Goal: Obtain resource: Obtain resource

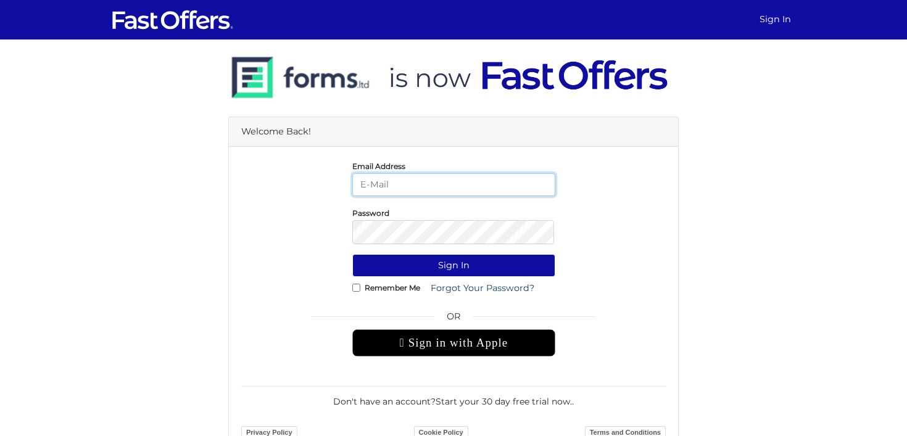
click at [402, 194] on input "email" at bounding box center [453, 184] width 203 height 23
type input "leslie@lesliealvarezproperties.com"
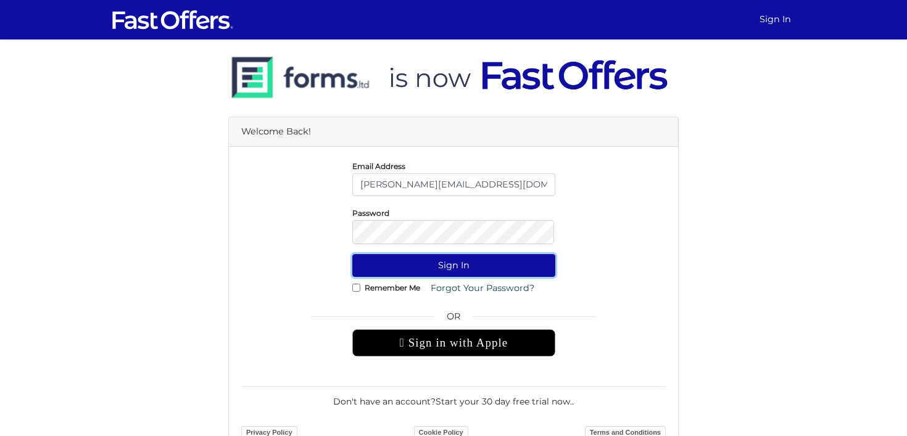
click at [439, 268] on button "Sign In" at bounding box center [453, 265] width 203 height 23
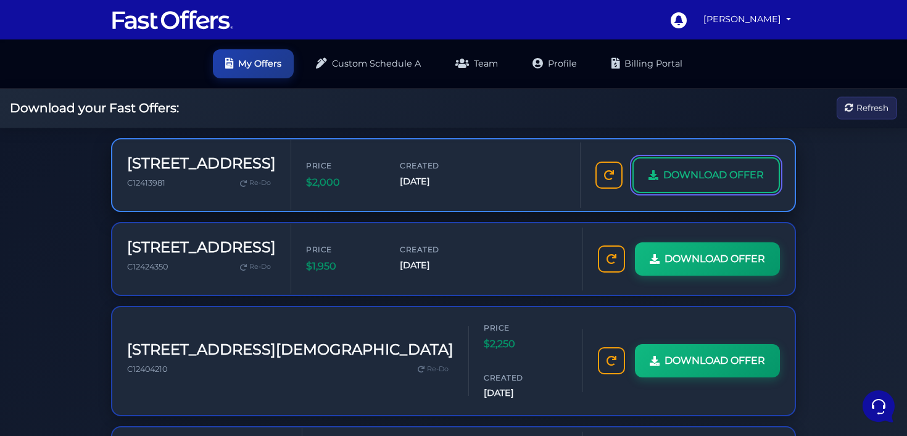
click at [660, 193] on link "DOWNLOAD OFFER" at bounding box center [707, 175] width 148 height 36
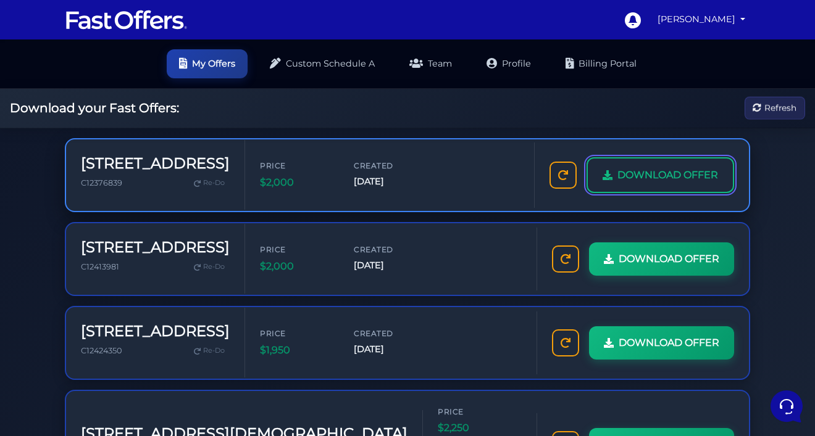
click at [628, 178] on span "DOWNLOAD OFFER" at bounding box center [667, 175] width 101 height 16
